Goal: Task Accomplishment & Management: Complete application form

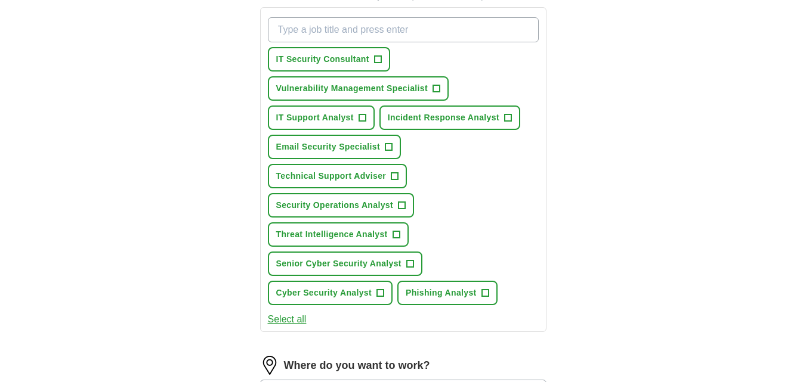
scroll to position [438, 0]
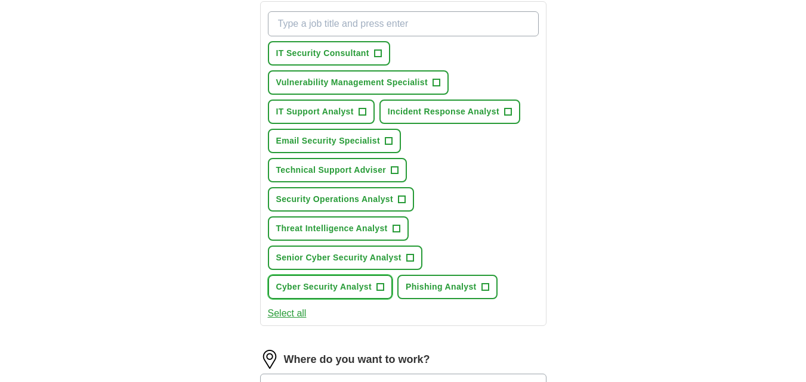
click at [360, 289] on span "Cyber Security Analyst" at bounding box center [323, 287] width 95 height 13
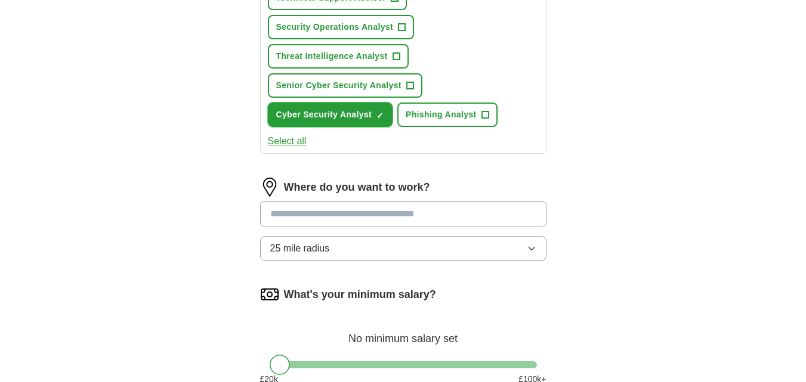
scroll to position [612, 0]
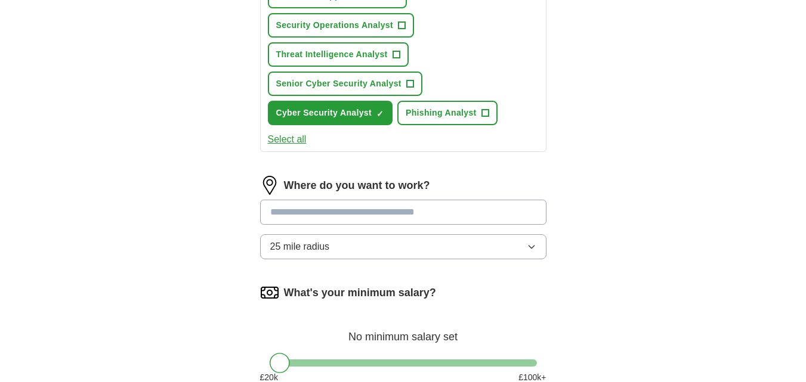
click at [426, 212] on input at bounding box center [403, 212] width 286 height 25
type input "*****"
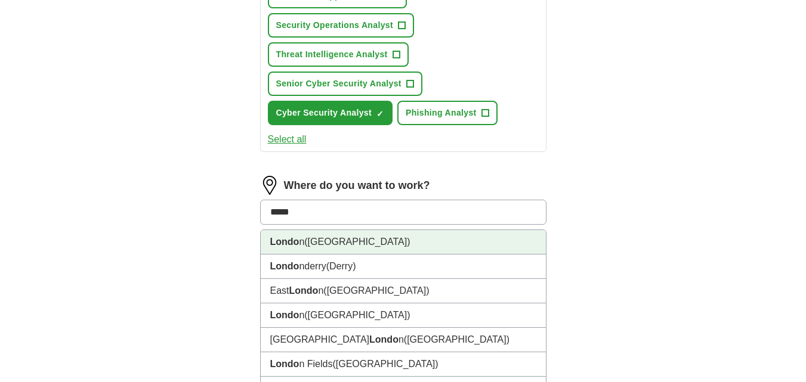
click at [376, 244] on li "Londo n ([GEOGRAPHIC_DATA])" at bounding box center [403, 242] width 285 height 24
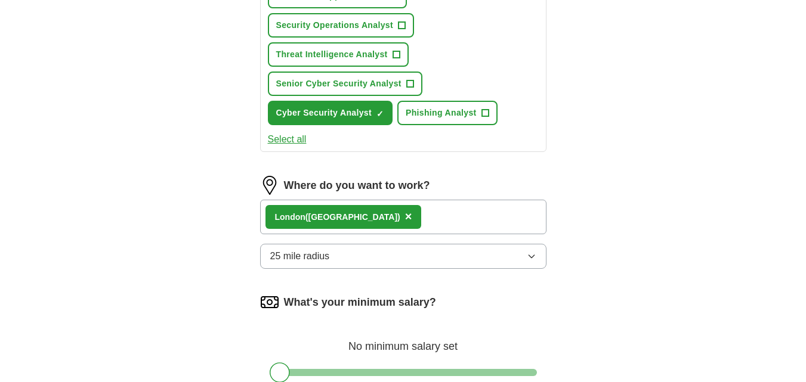
click at [457, 226] on div "Londo n ([GEOGRAPHIC_DATA]) ×" at bounding box center [403, 217] width 286 height 35
click at [458, 214] on div "Londo n ([GEOGRAPHIC_DATA]) ×" at bounding box center [403, 217] width 286 height 35
click at [407, 224] on div "Londo n ([GEOGRAPHIC_DATA]) ×" at bounding box center [403, 217] width 286 height 35
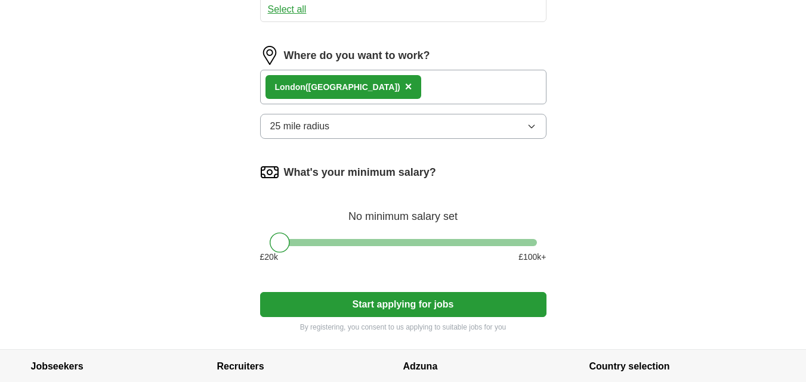
scroll to position [748, 0]
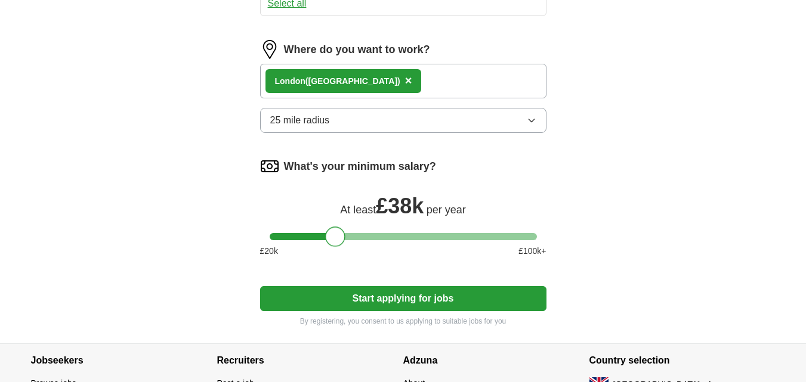
drag, startPoint x: 279, startPoint y: 237, endPoint x: 339, endPoint y: 245, distance: 60.7
click at [339, 245] on div at bounding box center [335, 237] width 20 height 20
drag, startPoint x: 339, startPoint y: 245, endPoint x: 373, endPoint y: 245, distance: 33.4
click at [373, 245] on div at bounding box center [372, 237] width 20 height 20
click at [372, 293] on button "Start applying for jobs" at bounding box center [403, 298] width 286 height 25
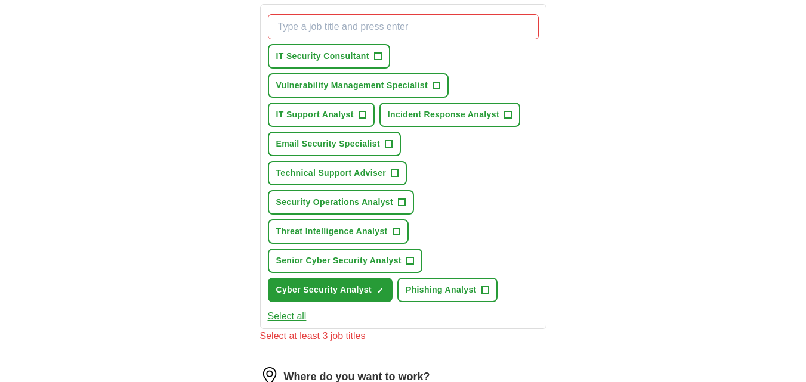
scroll to position [433, 0]
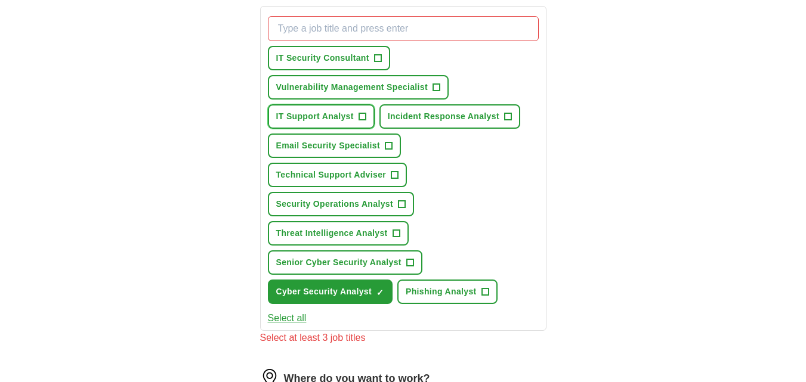
click at [339, 116] on span "IT Support Analyst" at bounding box center [315, 116] width 78 height 13
click at [388, 207] on span "Security Operations Analyst" at bounding box center [334, 204] width 117 height 13
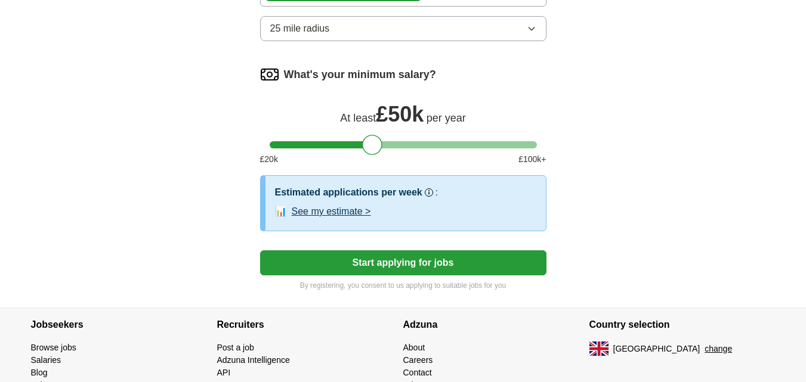
scroll to position [854, 0]
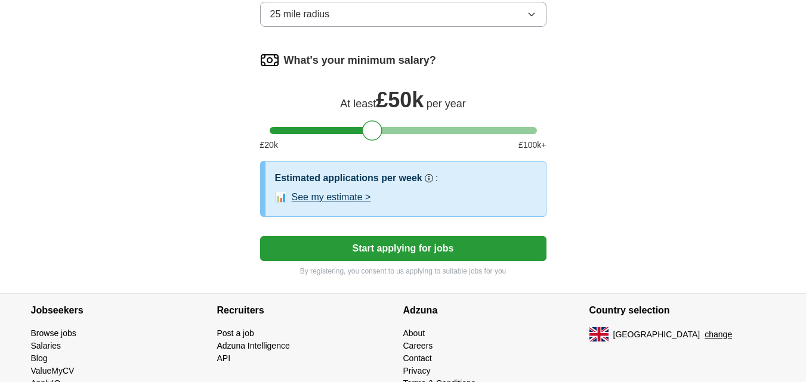
click at [481, 252] on button "Start applying for jobs" at bounding box center [403, 248] width 286 height 25
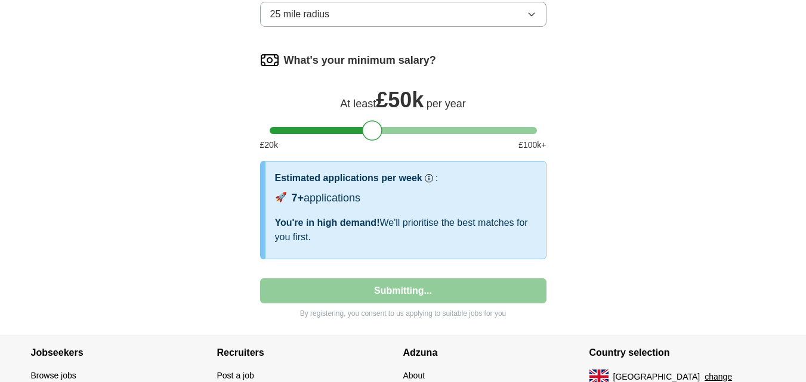
select select "**"
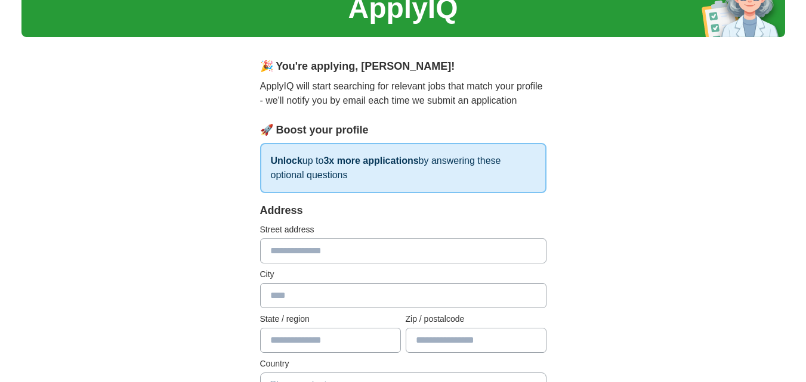
scroll to position [0, 0]
